Goal: Task Accomplishment & Management: Use online tool/utility

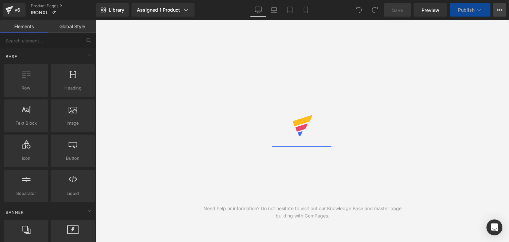
click at [497, 11] on icon at bounding box center [499, 9] width 5 height 5
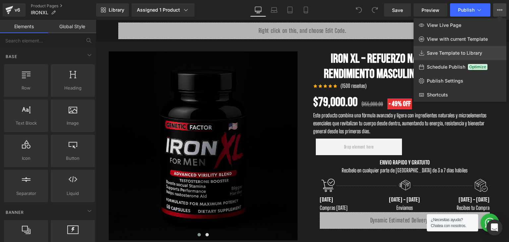
click at [472, 50] on span "Save Template to Library" at bounding box center [454, 53] width 55 height 6
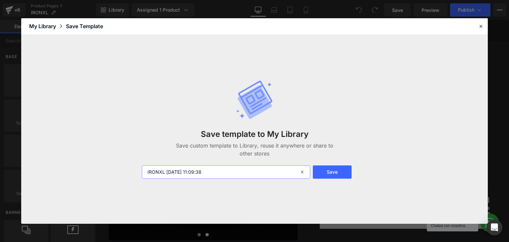
click at [210, 175] on input "IRONXL [DATE] 11:09:38" at bounding box center [226, 171] width 168 height 13
click at [331, 168] on button "Save" at bounding box center [332, 171] width 39 height 13
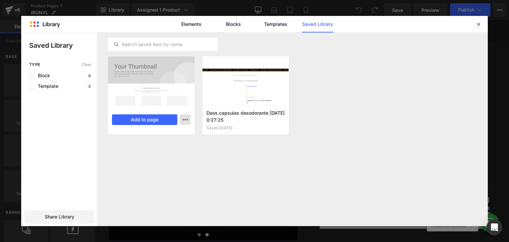
click at [182, 119] on button "button" at bounding box center [185, 119] width 11 height 11
click at [333, 112] on div at bounding box center [254, 129] width 467 height 194
click at [281, 32] on link "Templates" at bounding box center [275, 24] width 31 height 17
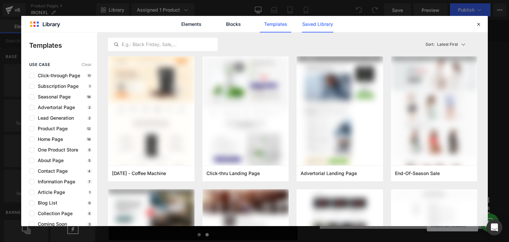
click at [312, 29] on link "Saved Library" at bounding box center [317, 24] width 31 height 17
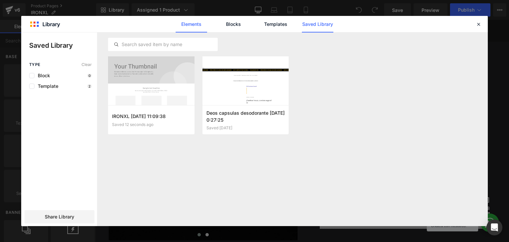
click at [260, 22] on link "Elements" at bounding box center [275, 24] width 31 height 17
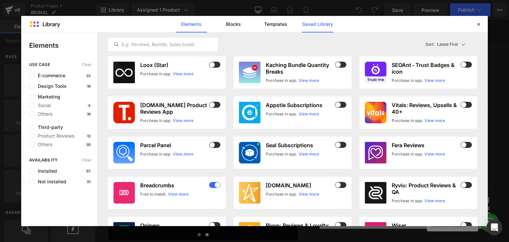
click at [316, 21] on link "Saved Library" at bounding box center [317, 24] width 31 height 17
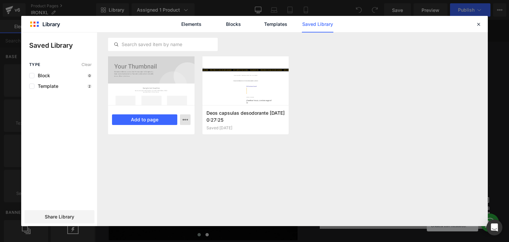
click at [0, 0] on icon "button" at bounding box center [0, 0] width 0 height 0
click at [319, 89] on div at bounding box center [254, 129] width 467 height 194
click at [476, 22] on icon at bounding box center [479, 24] width 6 height 6
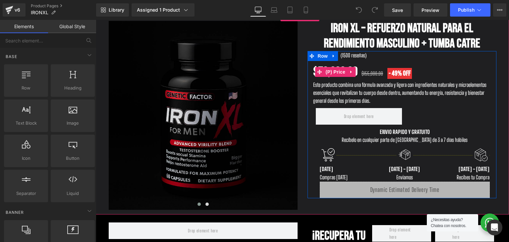
scroll to position [33, 0]
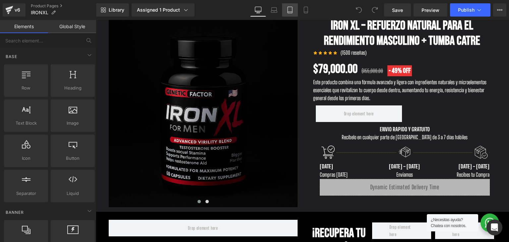
click at [287, 11] on icon at bounding box center [290, 10] width 7 height 7
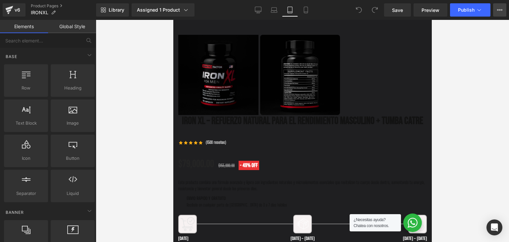
click at [496, 8] on button "View Live Page View with current Template Save Template to Library Schedule Pub…" at bounding box center [499, 9] width 13 height 13
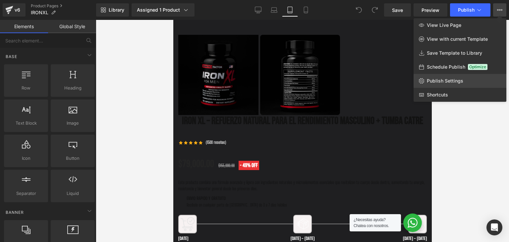
click at [452, 81] on span "Publish Settings" at bounding box center [445, 81] width 36 height 6
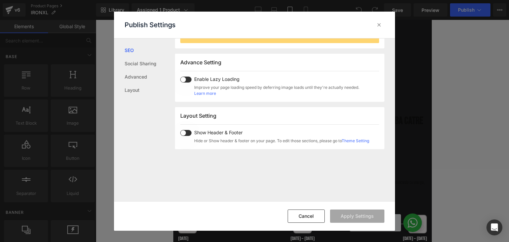
scroll to position [97, 0]
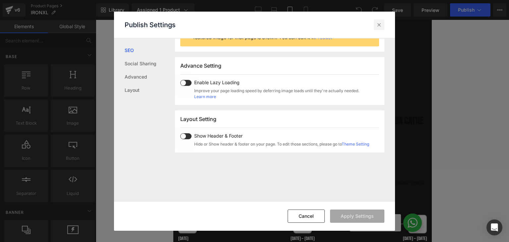
drag, startPoint x: 380, startPoint y: 24, endPoint x: 231, endPoint y: 0, distance: 151.4
click at [380, 24] on icon at bounding box center [379, 25] width 7 height 7
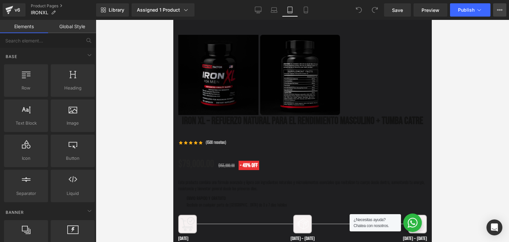
click at [503, 6] on button "View Live Page View with current Template Save Template to Library Schedule Pub…" at bounding box center [499, 9] width 13 height 13
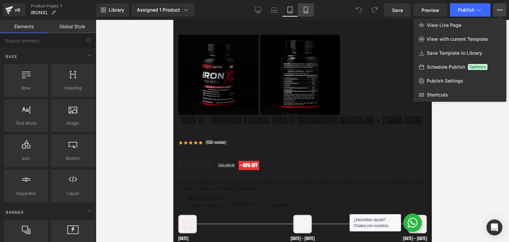
click at [308, 7] on icon at bounding box center [306, 10] width 7 height 7
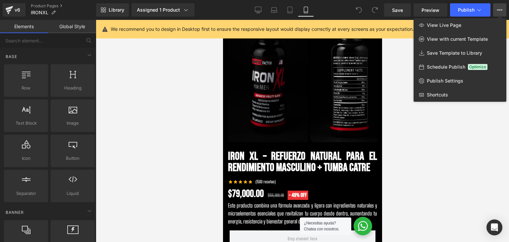
click at [308, 7] on icon at bounding box center [306, 10] width 7 height 7
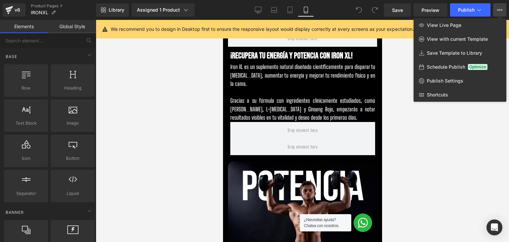
scroll to position [345, 0]
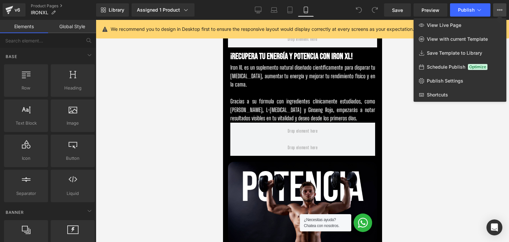
click at [309, 80] on div at bounding box center [302, 131] width 413 height 222
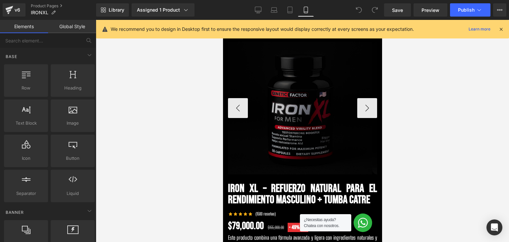
scroll to position [0, 0]
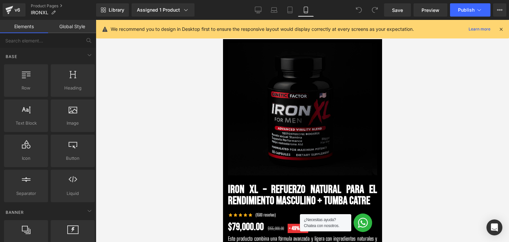
click at [499, 26] on icon at bounding box center [501, 29] width 6 height 6
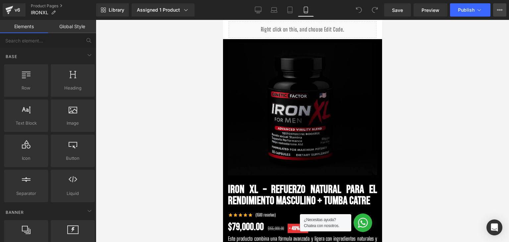
click at [500, 14] on button "View Live Page View with current Template Save Template to Library Schedule Pub…" at bounding box center [499, 9] width 13 height 13
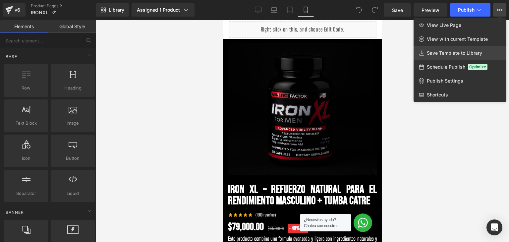
click at [455, 55] on span "Save Template to Library" at bounding box center [454, 53] width 55 height 6
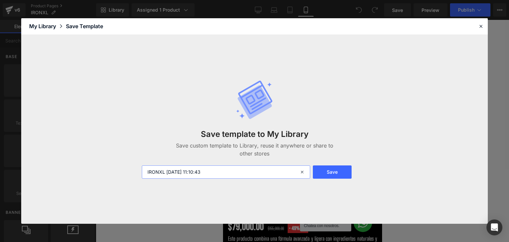
click at [256, 174] on input "IRONXL [DATE] 11:10:43" at bounding box center [226, 171] width 168 height 13
drag, startPoint x: 258, startPoint y: 171, endPoint x: 194, endPoint y: 171, distance: 64.6
click at [165, 175] on input "IRONXL [DATE] 11:10:43" at bounding box center [226, 171] width 168 height 13
type input "IRONXL"
click at [331, 175] on button "Save" at bounding box center [332, 171] width 39 height 13
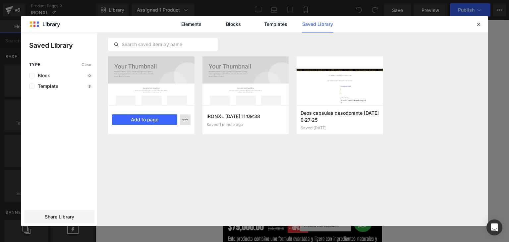
click at [103, 106] on div at bounding box center [254, 129] width 467 height 194
click at [260, 20] on link "Elements" at bounding box center [275, 24] width 31 height 17
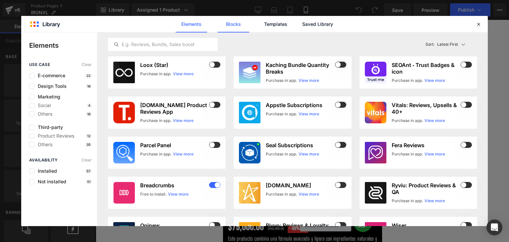
click at [302, 21] on link "Blocks" at bounding box center [317, 24] width 31 height 17
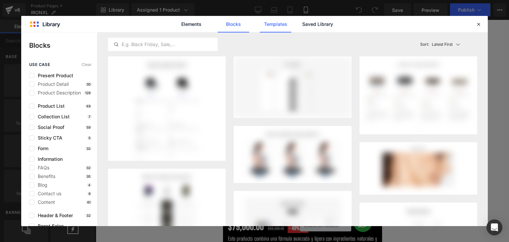
click at [0, 0] on link "Templates" at bounding box center [0, 0] width 0 height 0
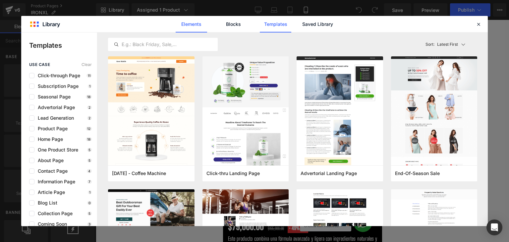
click at [260, 26] on link "Elements" at bounding box center [275, 24] width 31 height 17
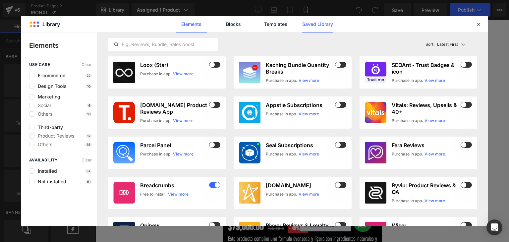
click at [306, 26] on link "Saved Library" at bounding box center [317, 24] width 31 height 17
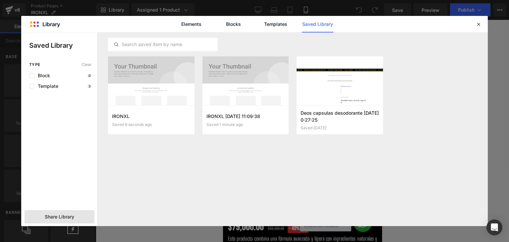
click at [57, 217] on span "Share Library" at bounding box center [60, 217] width 30 height 7
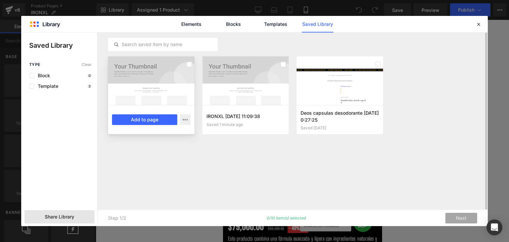
click at [190, 67] on div at bounding box center [189, 64] width 5 height 11
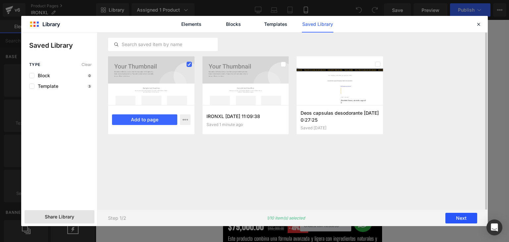
click at [454, 219] on button "Next" at bounding box center [462, 218] width 32 height 11
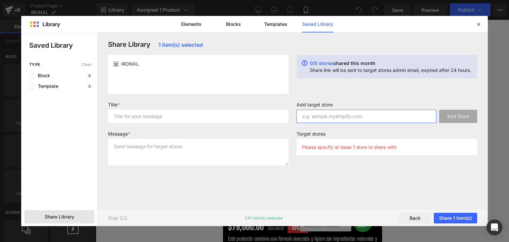
click at [314, 117] on input "text" at bounding box center [367, 116] width 140 height 13
click at [238, 119] on input "text" at bounding box center [198, 116] width 181 height 13
click at [375, 152] on div "Please specify at lease 1 store to share with" at bounding box center [387, 147] width 181 height 16
click at [366, 148] on p "Please specify at lease 1 store to share with" at bounding box center [349, 147] width 94 height 6
click at [175, 115] on input "text" at bounding box center [198, 116] width 181 height 13
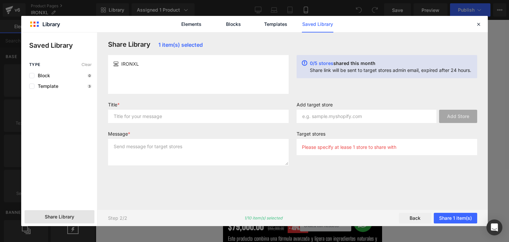
click at [362, 147] on p "Please specify at lease 1 store to share with" at bounding box center [349, 147] width 94 height 6
click at [351, 121] on input "text" at bounding box center [367, 116] width 140 height 13
click at [372, 114] on input "text" at bounding box center [367, 116] width 140 height 13
